Goal: Task Accomplishment & Management: Manage account settings

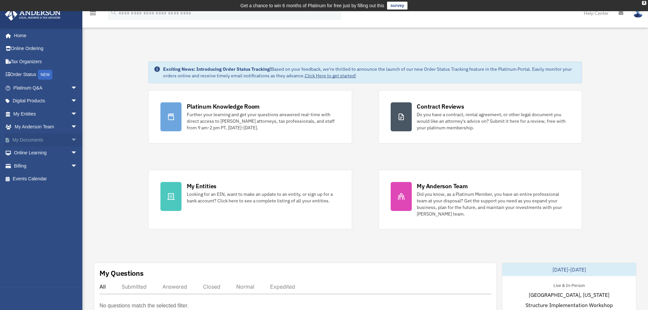
click at [44, 138] on link "My Documents arrow_drop_down" at bounding box center [46, 139] width 83 height 13
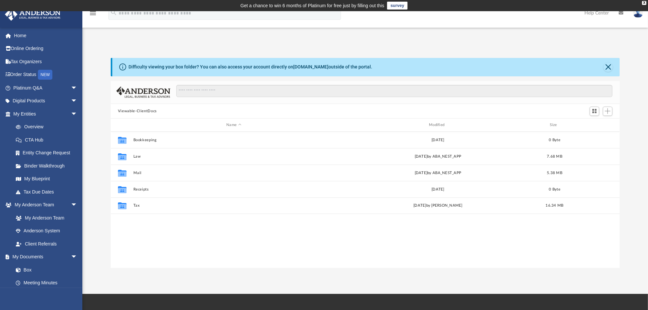
scroll to position [145, 504]
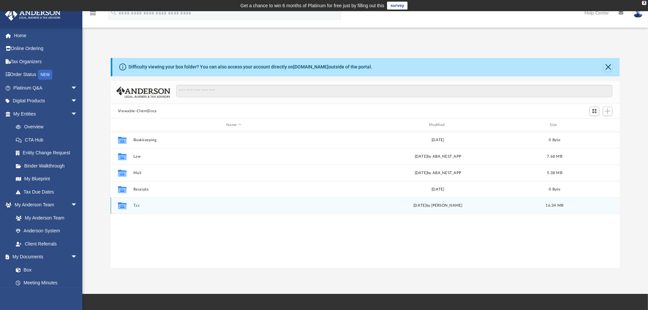
click at [134, 205] on button "Tax" at bounding box center [233, 206] width 201 height 4
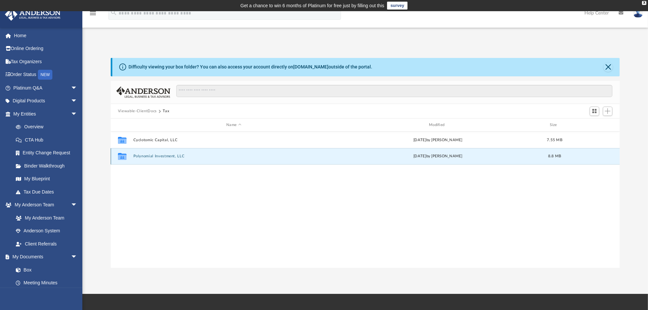
click at [153, 158] on button "Polynomial Investment, LLC" at bounding box center [233, 157] width 201 height 4
click at [137, 157] on button "2024" at bounding box center [233, 157] width 201 height 4
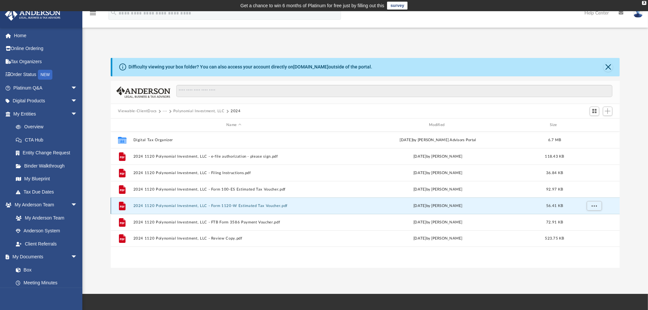
click at [247, 206] on button "2024 1120 Polynomial Investment, LLC - Form 1120-W Estimated Tax Voucher.pdf" at bounding box center [233, 206] width 201 height 4
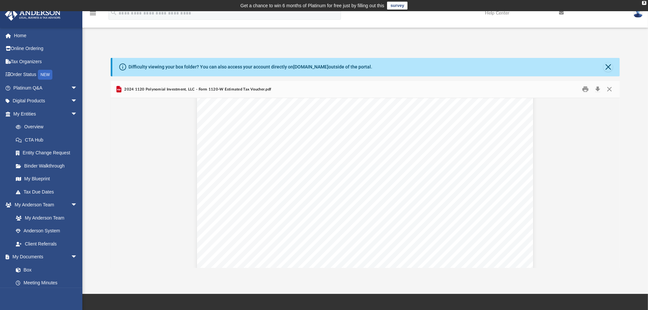
scroll to position [0, 0]
click at [598, 88] on button "Download" at bounding box center [598, 89] width 12 height 10
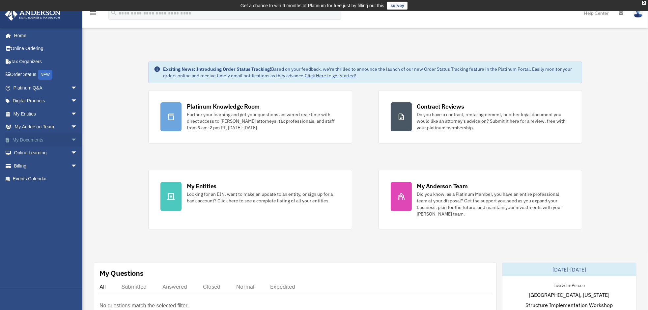
click at [36, 139] on link "My Documents arrow_drop_down" at bounding box center [46, 139] width 83 height 13
click at [71, 138] on span "arrow_drop_down" at bounding box center [77, 140] width 13 height 14
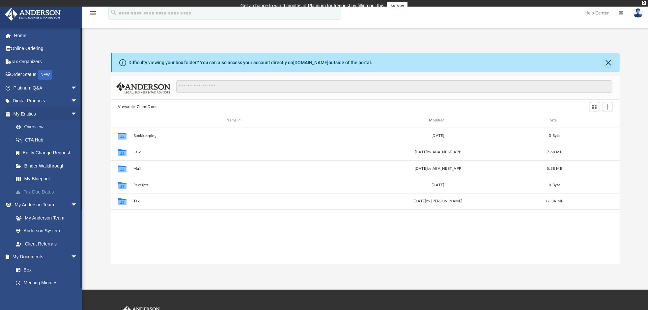
scroll to position [145, 504]
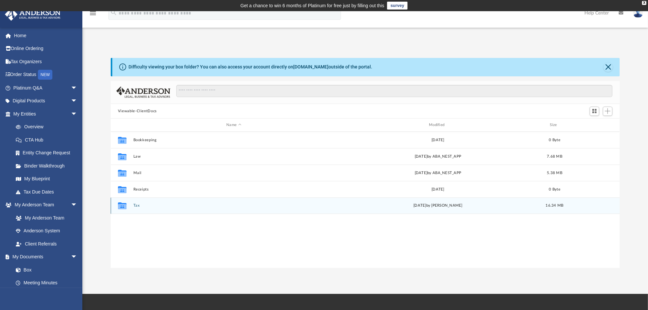
click at [135, 206] on button "Tax" at bounding box center [233, 206] width 201 height 4
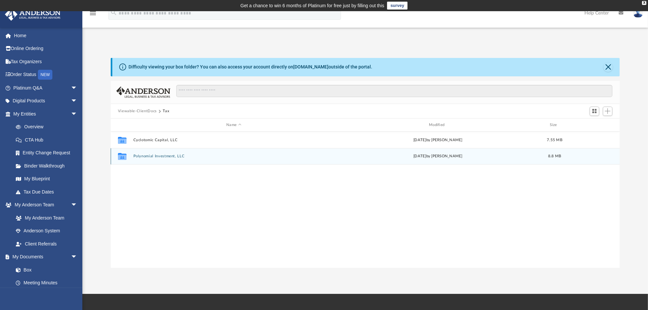
click at [169, 156] on button "Polynomial Investment, LLC" at bounding box center [233, 157] width 201 height 4
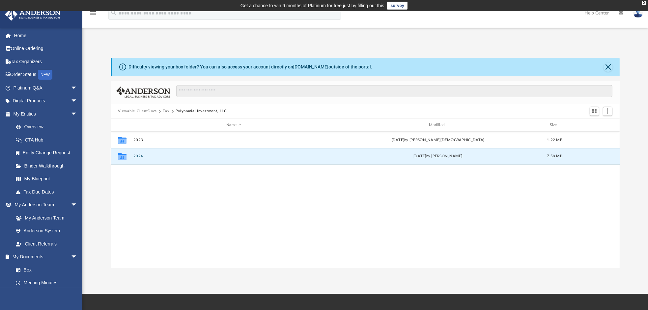
click at [158, 156] on button "2024" at bounding box center [233, 157] width 201 height 4
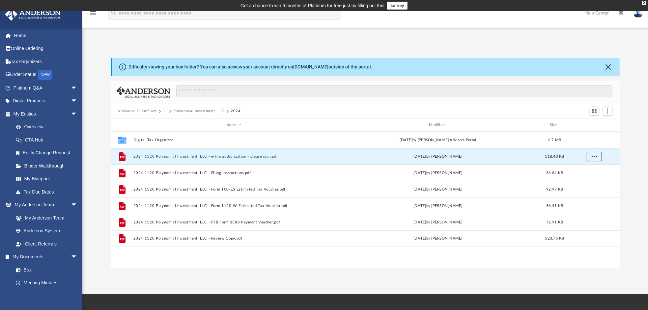
click at [593, 156] on span "More options" at bounding box center [594, 157] width 5 height 4
click at [590, 182] on li "Download" at bounding box center [588, 180] width 19 height 7
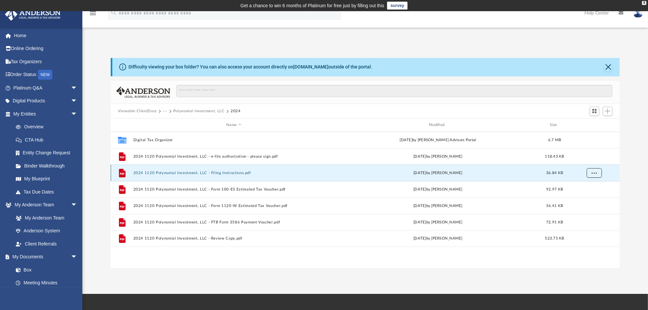
click at [593, 174] on span "More options" at bounding box center [594, 173] width 5 height 4
click at [590, 196] on li "Download" at bounding box center [588, 196] width 19 height 7
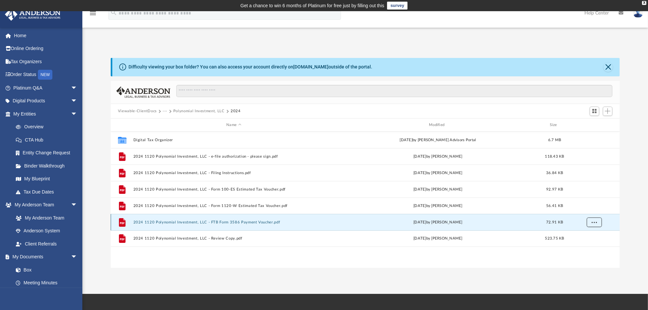
click at [592, 221] on span "More options" at bounding box center [594, 223] width 5 height 4
click at [592, 245] on li "Download" at bounding box center [588, 246] width 19 height 7
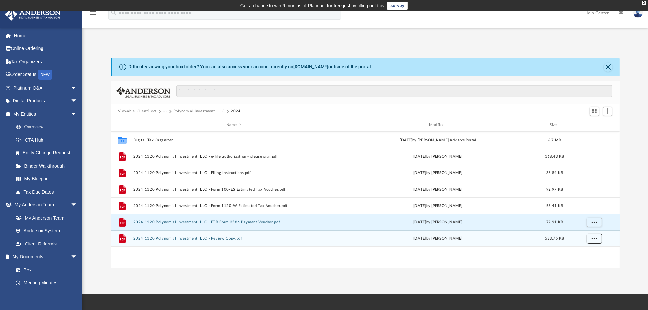
click at [594, 238] on span "More options" at bounding box center [594, 239] width 5 height 4
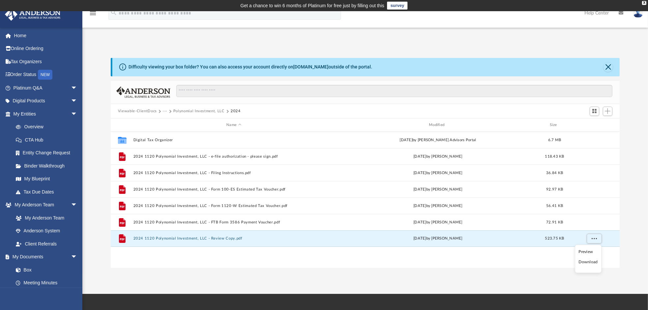
click at [591, 261] on li "Download" at bounding box center [588, 262] width 19 height 7
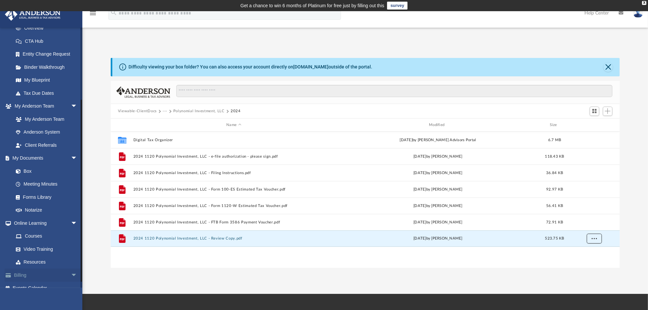
scroll to position [107, 0]
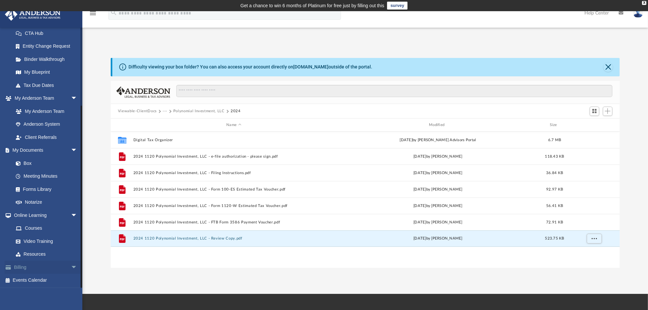
click at [33, 267] on link "Billing arrow_drop_down" at bounding box center [46, 267] width 83 height 13
click at [71, 265] on span "arrow_drop_down" at bounding box center [77, 268] width 13 height 14
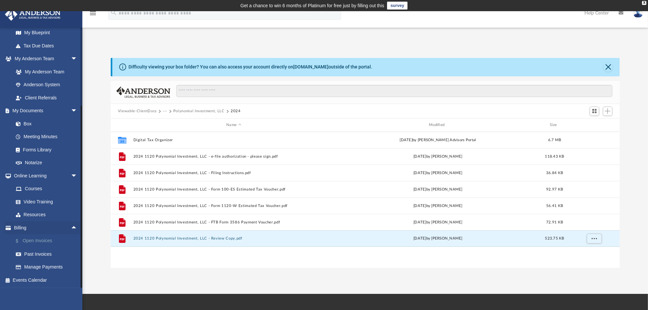
click at [43, 239] on link "$ Open Invoices" at bounding box center [48, 242] width 78 height 14
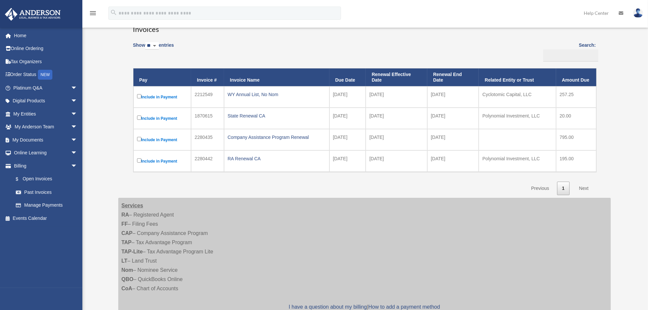
scroll to position [99, 0]
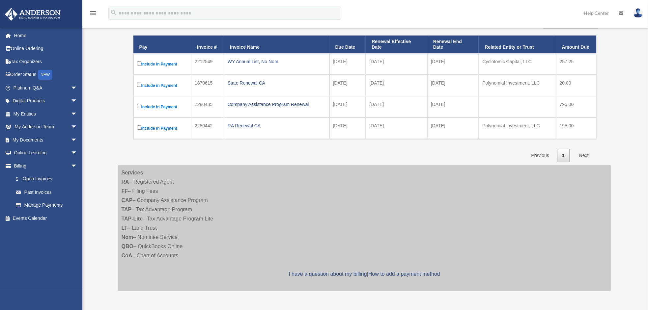
click at [164, 64] on label "Include in Payment" at bounding box center [162, 64] width 50 height 8
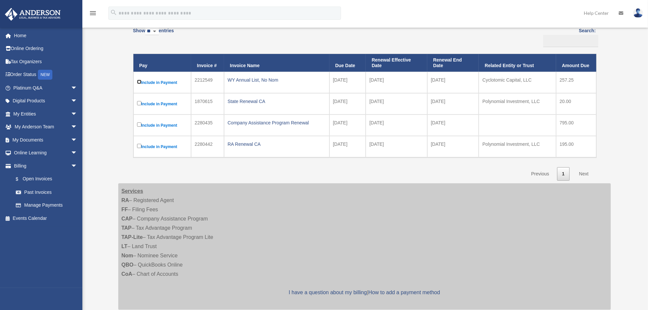
scroll to position [14, 0]
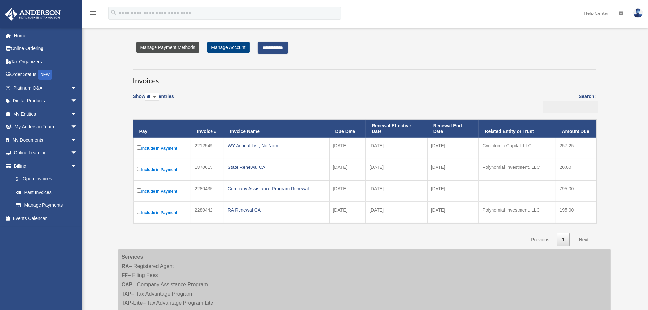
click at [186, 48] on link "Manage Payment Methods" at bounding box center [167, 47] width 63 height 11
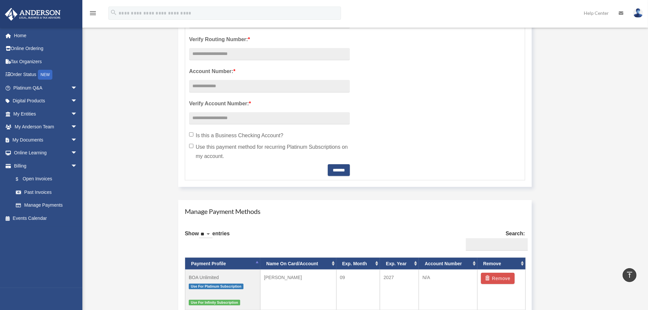
scroll to position [297, 0]
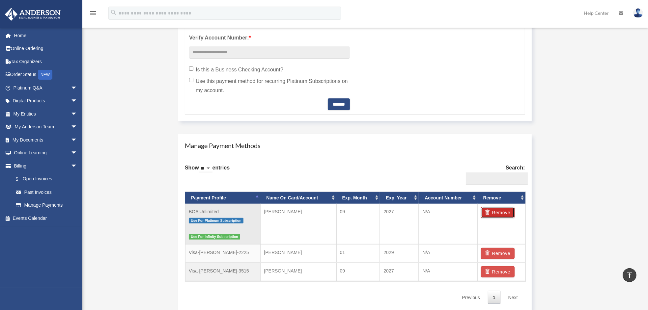
click at [506, 212] on button "Remove" at bounding box center [498, 212] width 34 height 11
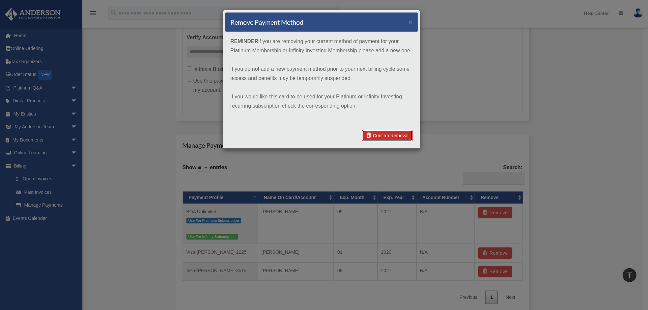
click at [376, 137] on link "Confirm Removal" at bounding box center [387, 135] width 51 height 11
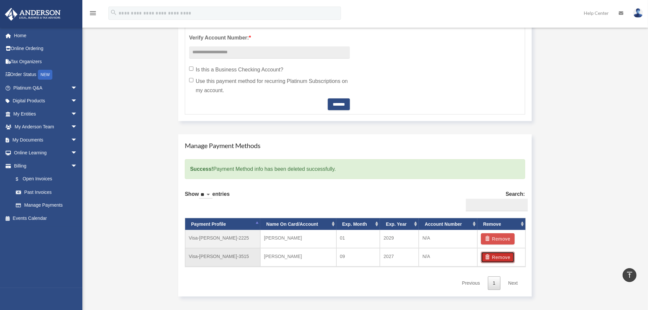
click at [497, 253] on button "Remove" at bounding box center [498, 257] width 34 height 11
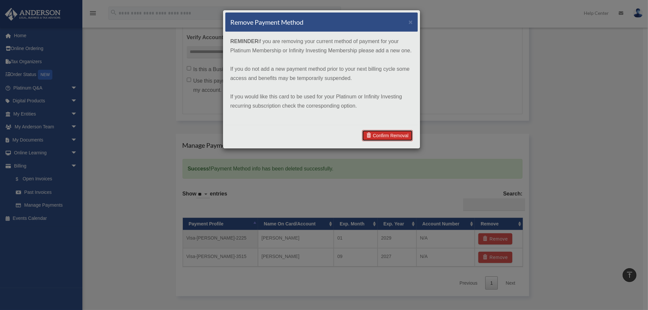
click at [388, 137] on link "Confirm Removal" at bounding box center [387, 135] width 51 height 11
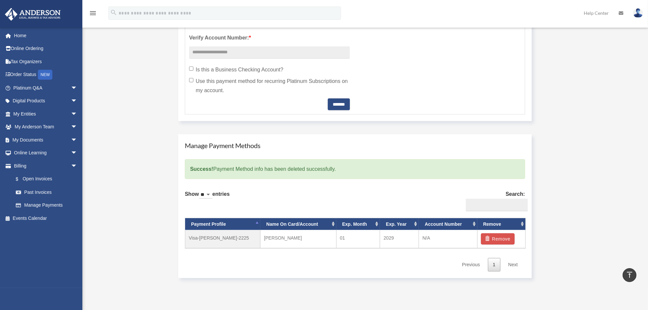
click at [560, 187] on div "Manage Account View Invoices Add A Payment Method × REMINDER if you are updatin…" at bounding box center [364, 22] width 503 height 525
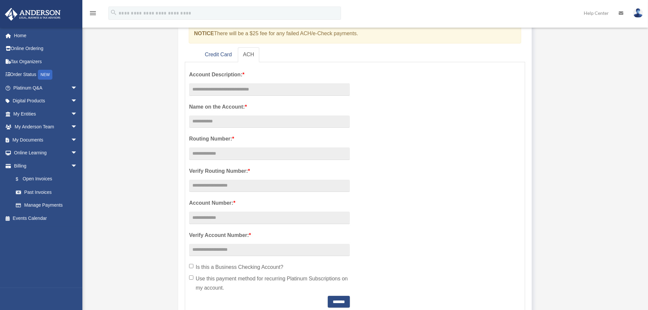
scroll to position [0, 0]
